Goal: Task Accomplishment & Management: Manage account settings

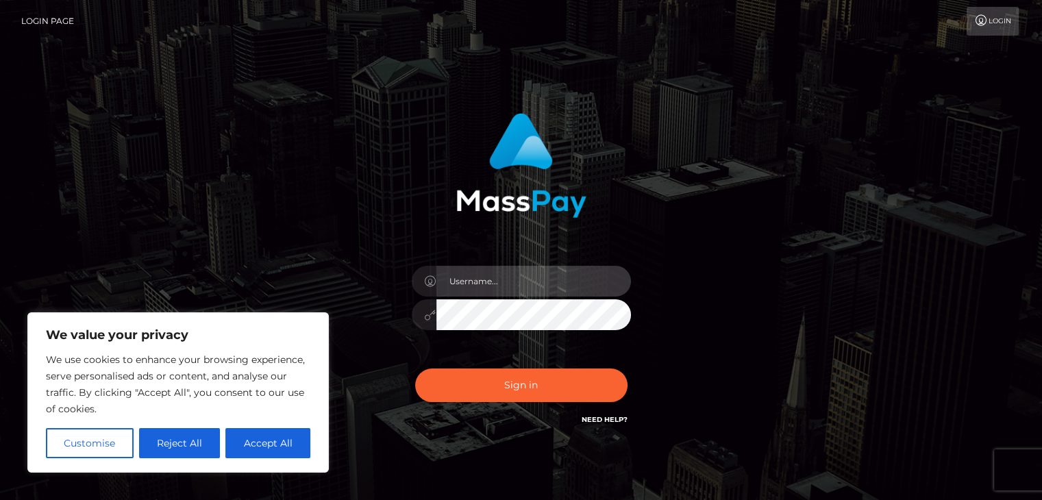
click at [460, 285] on input "text" at bounding box center [533, 281] width 195 height 31
type input "[EMAIL_ADDRESS][PERSON_NAME][DOMAIN_NAME]"
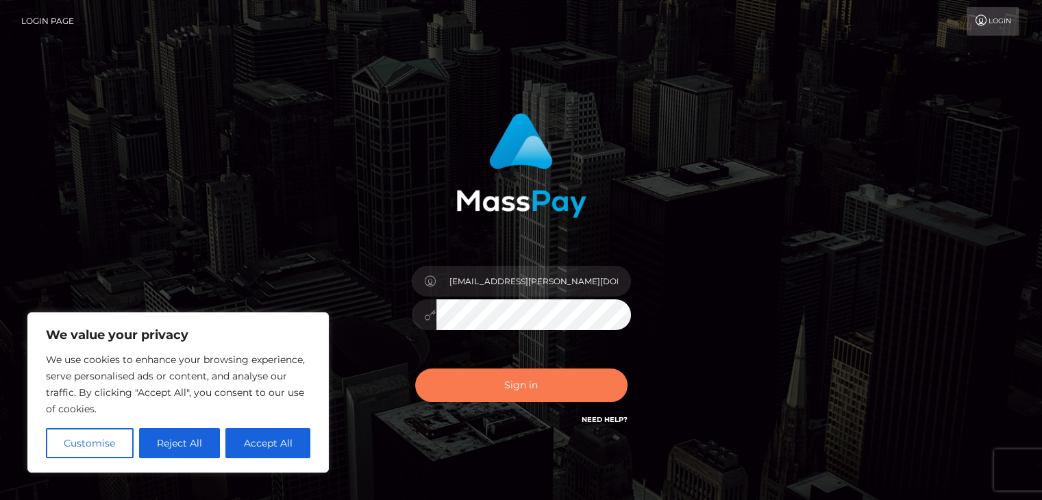
click at [523, 384] on button "Sign in" at bounding box center [521, 386] width 212 height 34
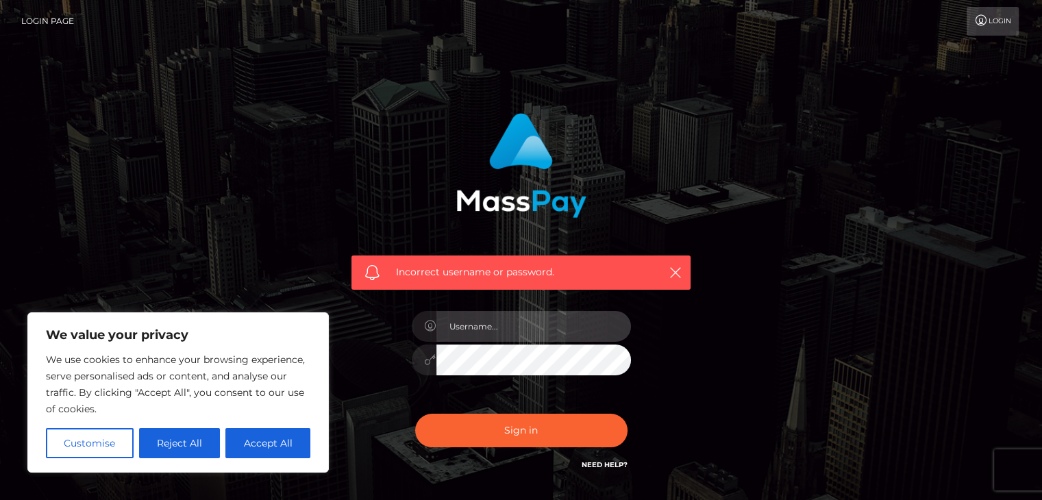
click at [489, 323] on input "text" at bounding box center [533, 326] width 195 height 31
type input "[EMAIL_ADDRESS][PERSON_NAME][DOMAIN_NAME]"
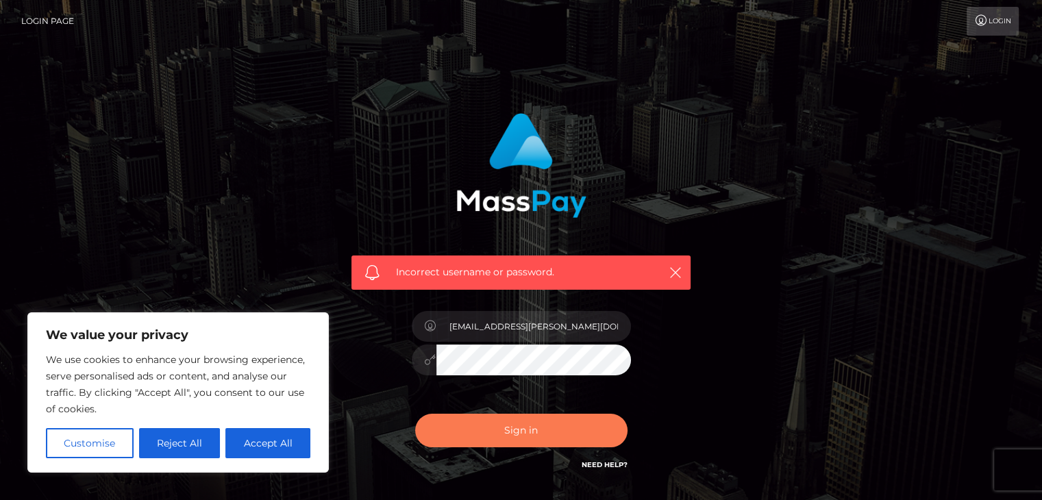
click at [514, 424] on button "Sign in" at bounding box center [521, 431] width 212 height 34
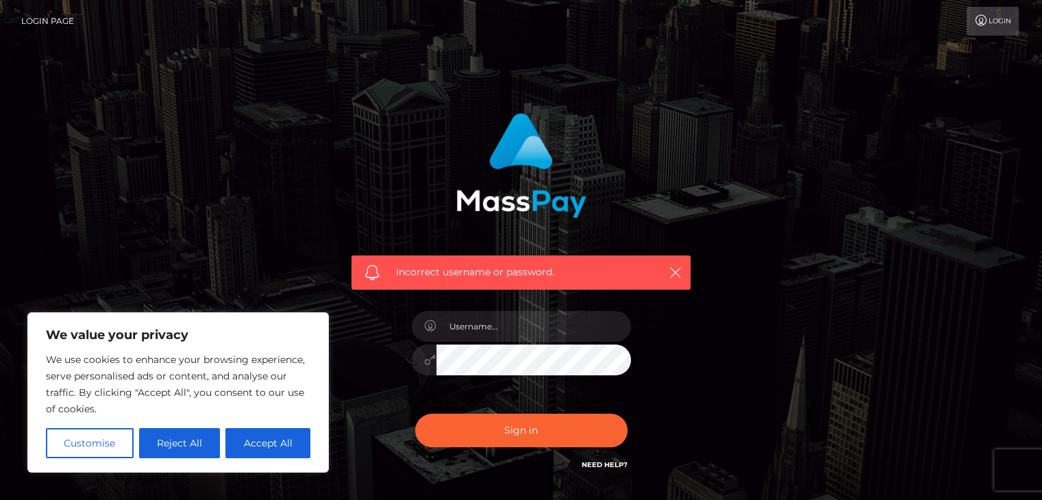
click at [247, 442] on button "Accept All" at bounding box center [267, 443] width 85 height 30
checkbox input "true"
